Goal: Transaction & Acquisition: Subscribe to service/newsletter

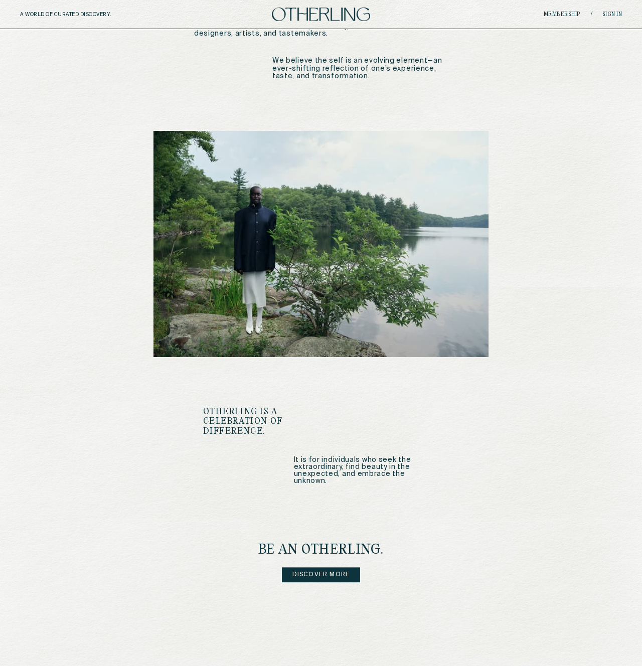
scroll to position [955, 0]
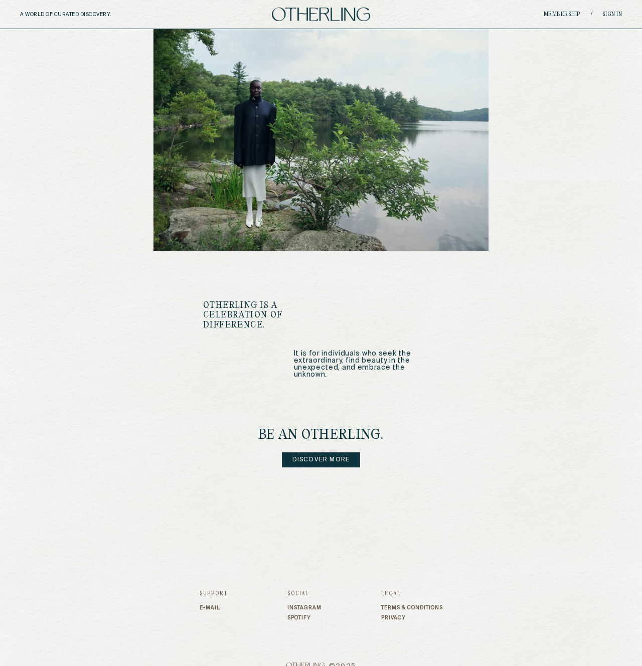
click at [338, 453] on link "Discover more" at bounding box center [321, 460] width 79 height 15
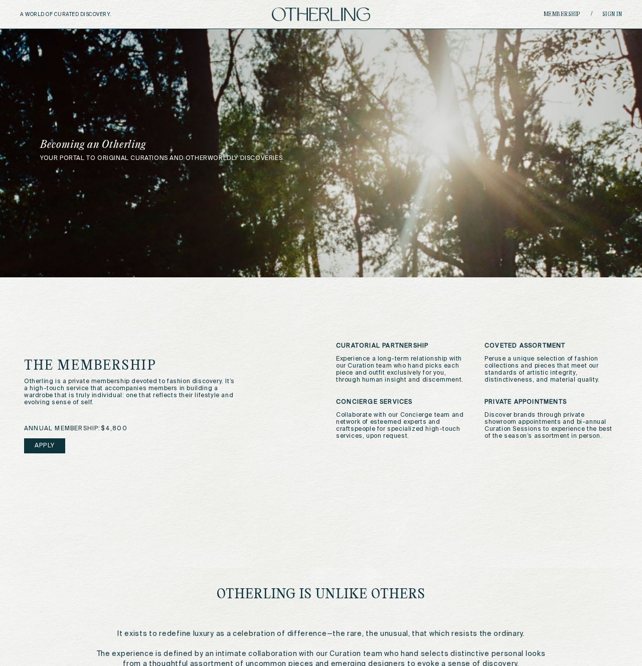
click at [51, 450] on link "Apply" at bounding box center [44, 446] width 41 height 15
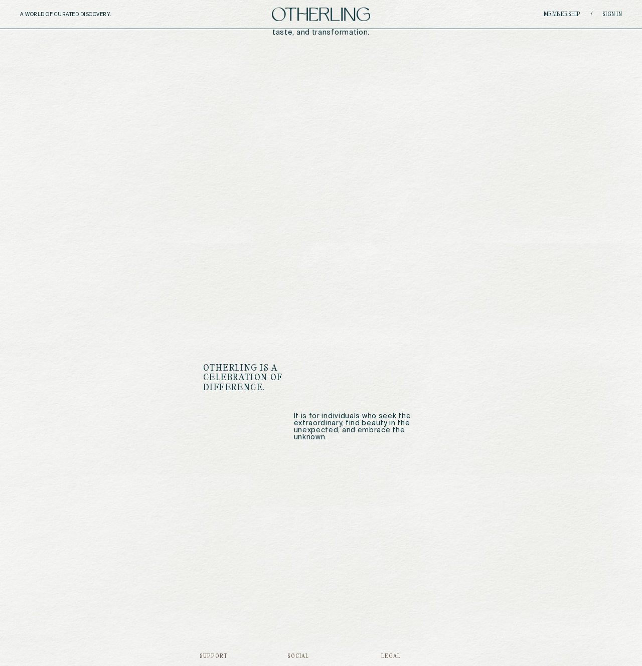
scroll to position [955, 0]
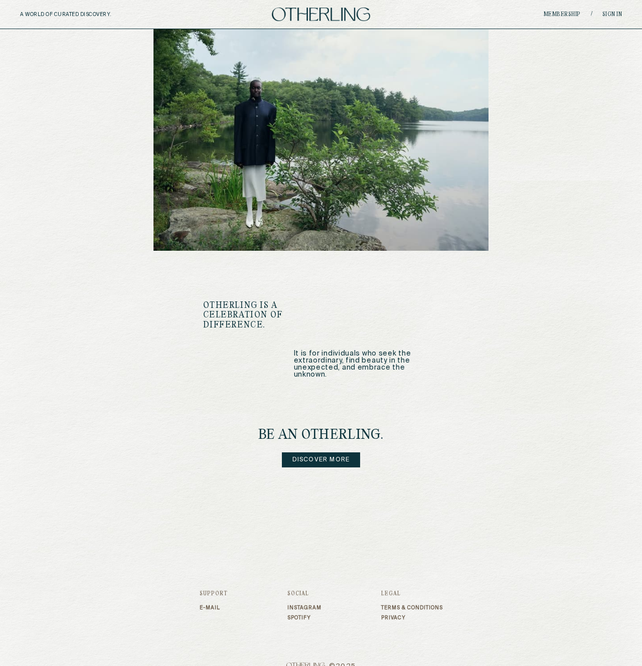
click at [319, 453] on link "Discover more" at bounding box center [321, 460] width 79 height 15
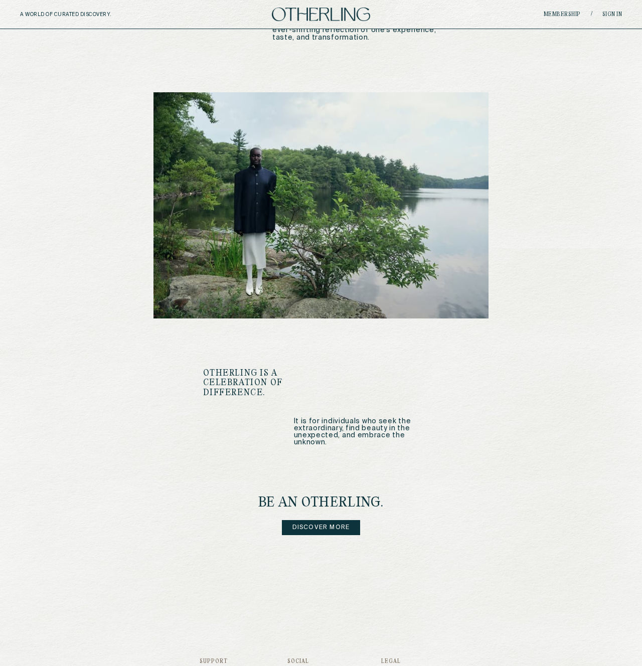
scroll to position [955, 0]
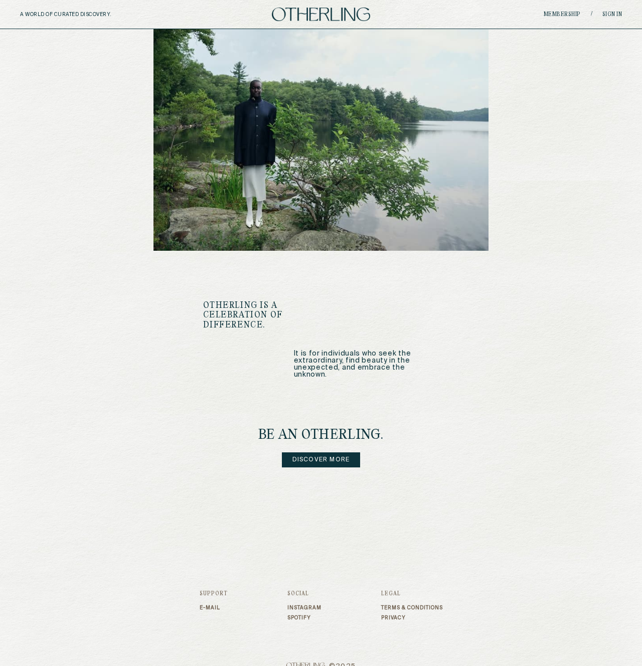
click at [312, 453] on link "Discover more" at bounding box center [321, 460] width 79 height 15
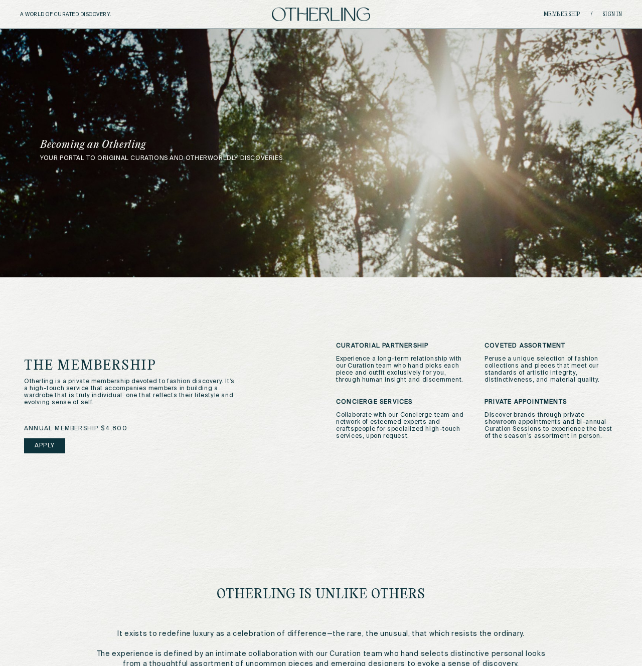
click at [54, 450] on link "Apply" at bounding box center [44, 446] width 41 height 15
click at [193, 351] on div "The Membership Otherling is a private membership devoted to fashion discovery. …" at bounding box center [321, 420] width 594 height 154
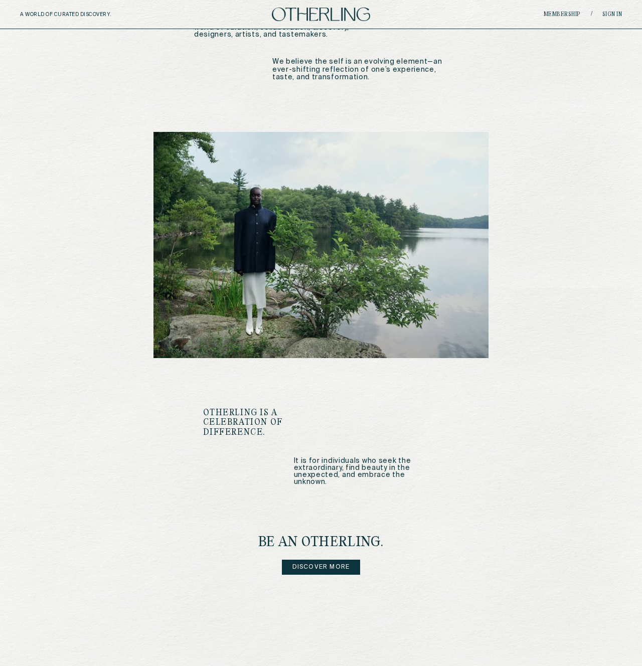
scroll to position [955, 0]
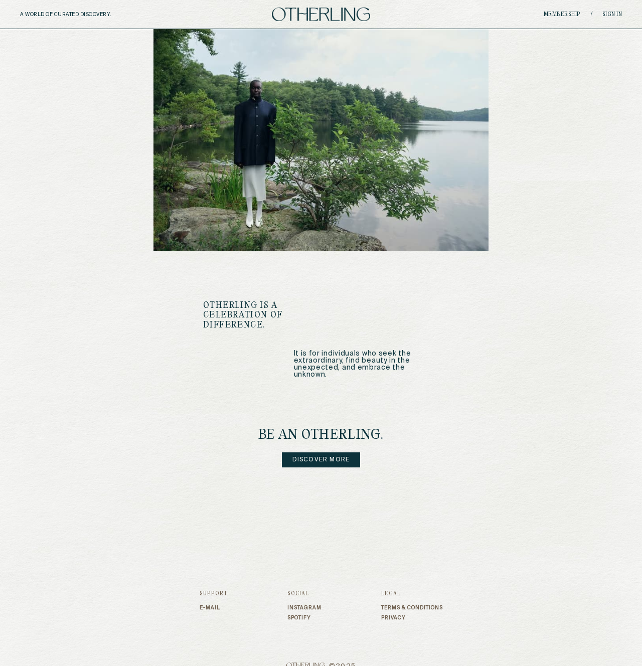
click at [294, 453] on link "Discover more" at bounding box center [321, 460] width 79 height 15
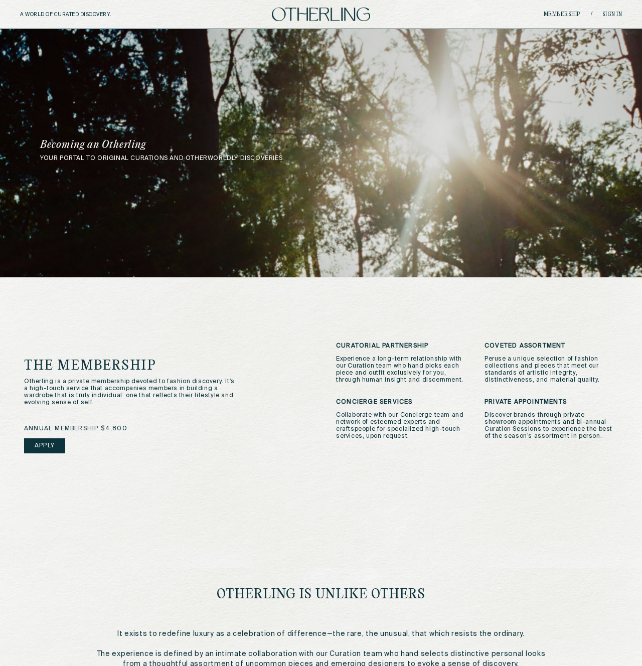
click at [333, 548] on div "Otherling Is Unlike Others It exists to redefine luxury as a celebration of dif…" at bounding box center [321, 601] width 465 height 136
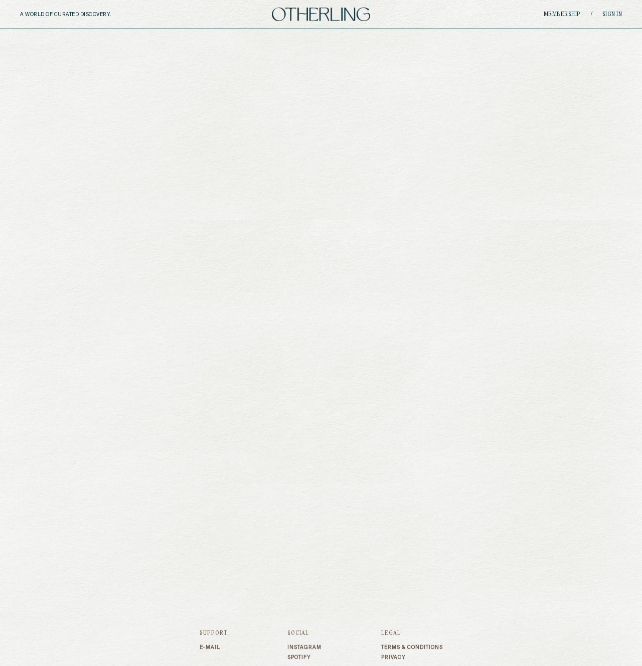
scroll to position [921, 0]
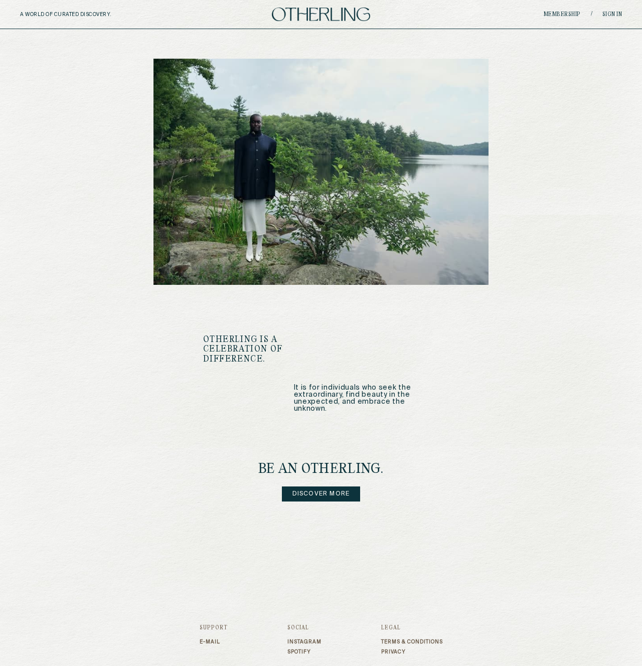
click at [326, 487] on link "Discover more" at bounding box center [321, 494] width 79 height 15
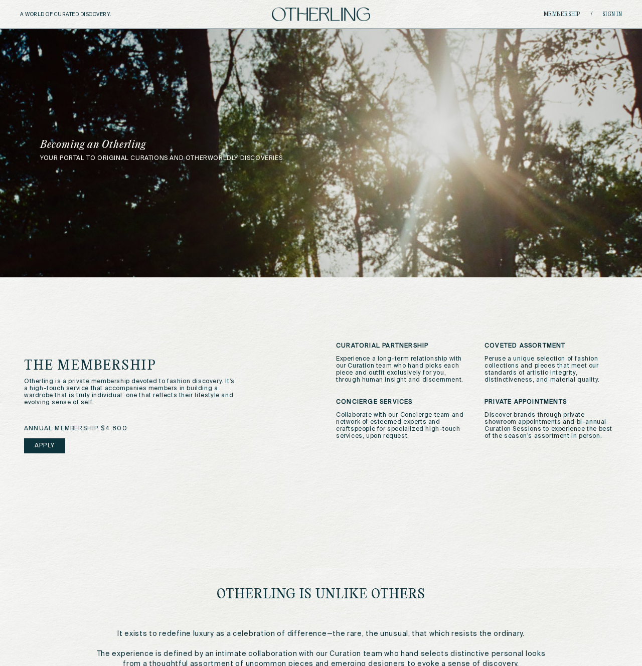
click at [59, 444] on link "Apply" at bounding box center [44, 446] width 41 height 15
